Goal: Information Seeking & Learning: Find specific page/section

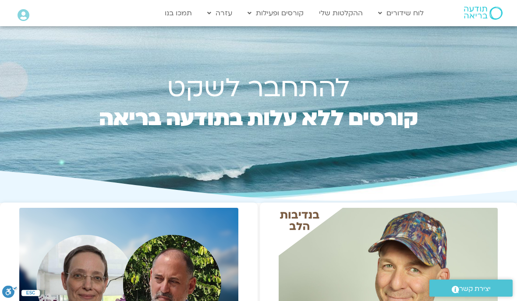
click at [331, 15] on link "ההקלטות שלי" at bounding box center [341, 13] width 53 height 17
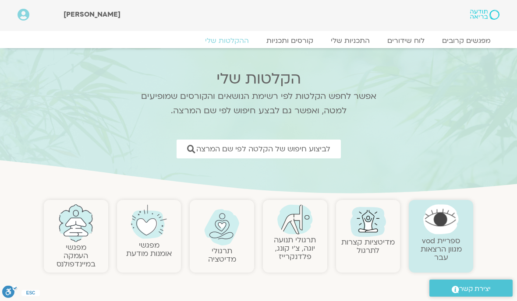
click at [309, 145] on span "לביצוע חיפוש של הקלטה לפי שם המרצה" at bounding box center [263, 149] width 134 height 8
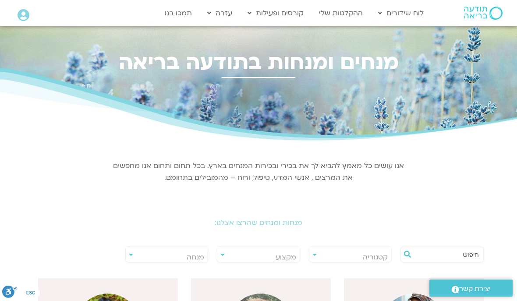
scroll to position [0, 0]
click at [189, 257] on span "מנחה" at bounding box center [196, 258] width 18 height 10
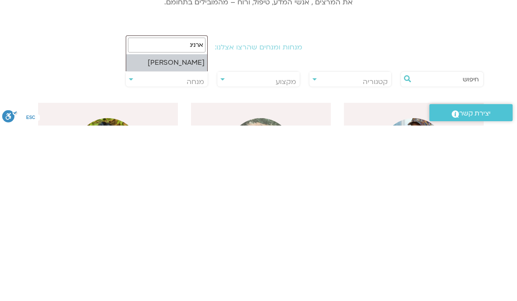
type input "ארנינה"
select select "****"
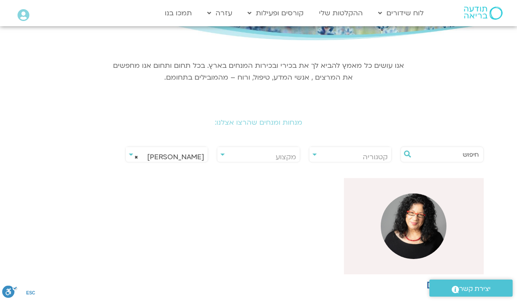
scroll to position [111, 0]
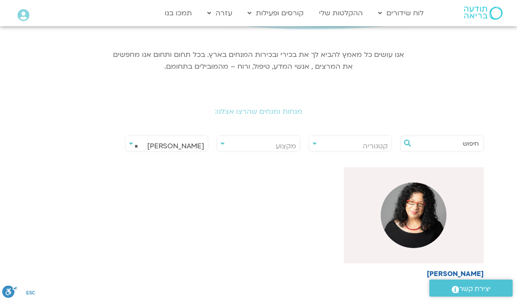
click at [387, 203] on img at bounding box center [414, 216] width 66 height 66
click at [397, 220] on img at bounding box center [414, 216] width 66 height 66
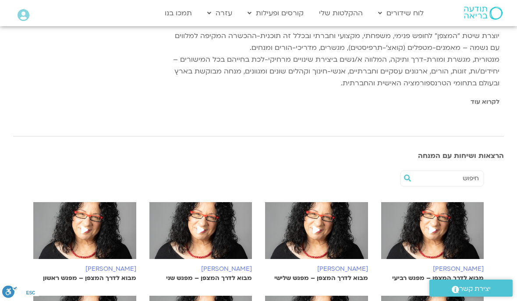
scroll to position [176, 0]
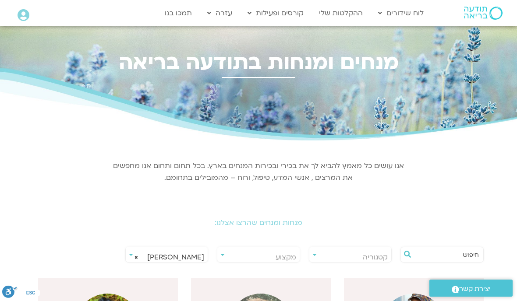
select select "****"
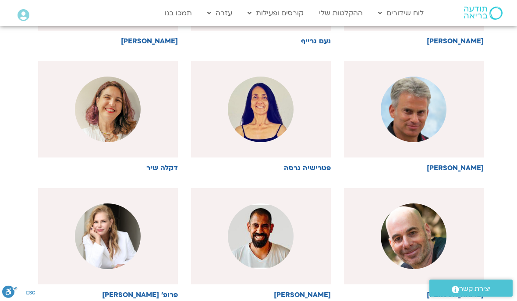
scroll to position [344, 0]
